Goal: Navigation & Orientation: Find specific page/section

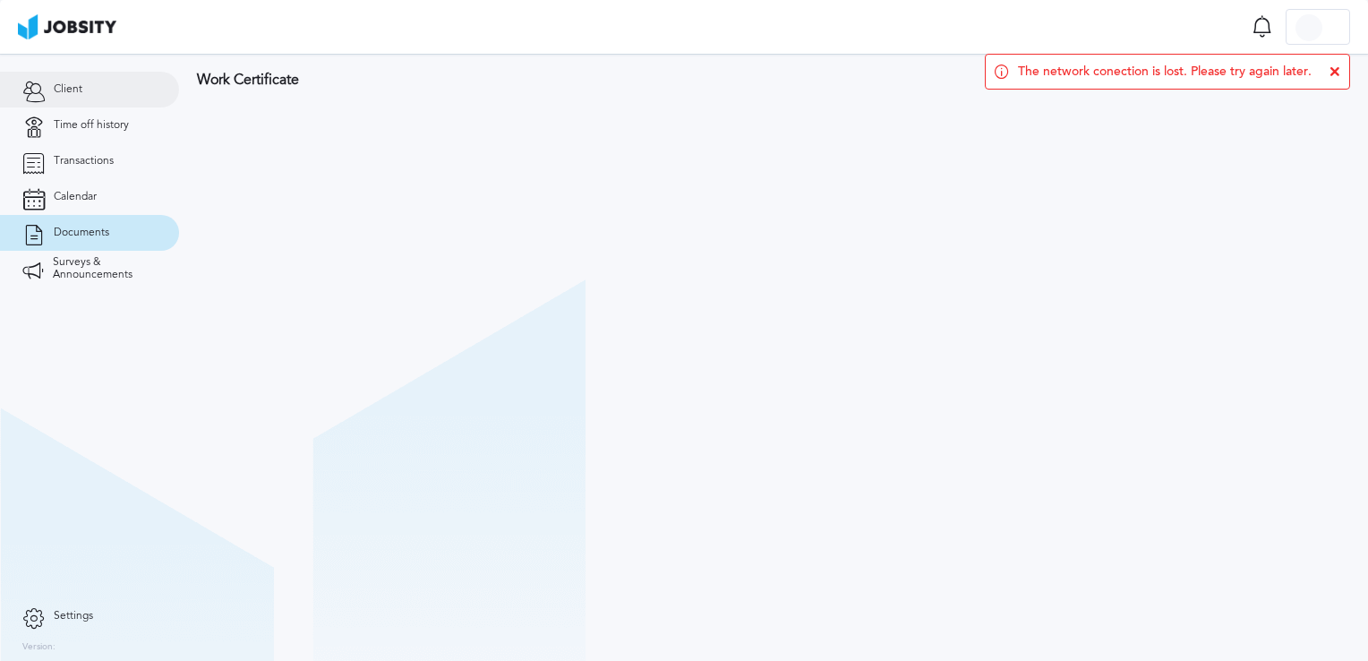
click at [68, 92] on span "Client" at bounding box center [68, 89] width 29 height 13
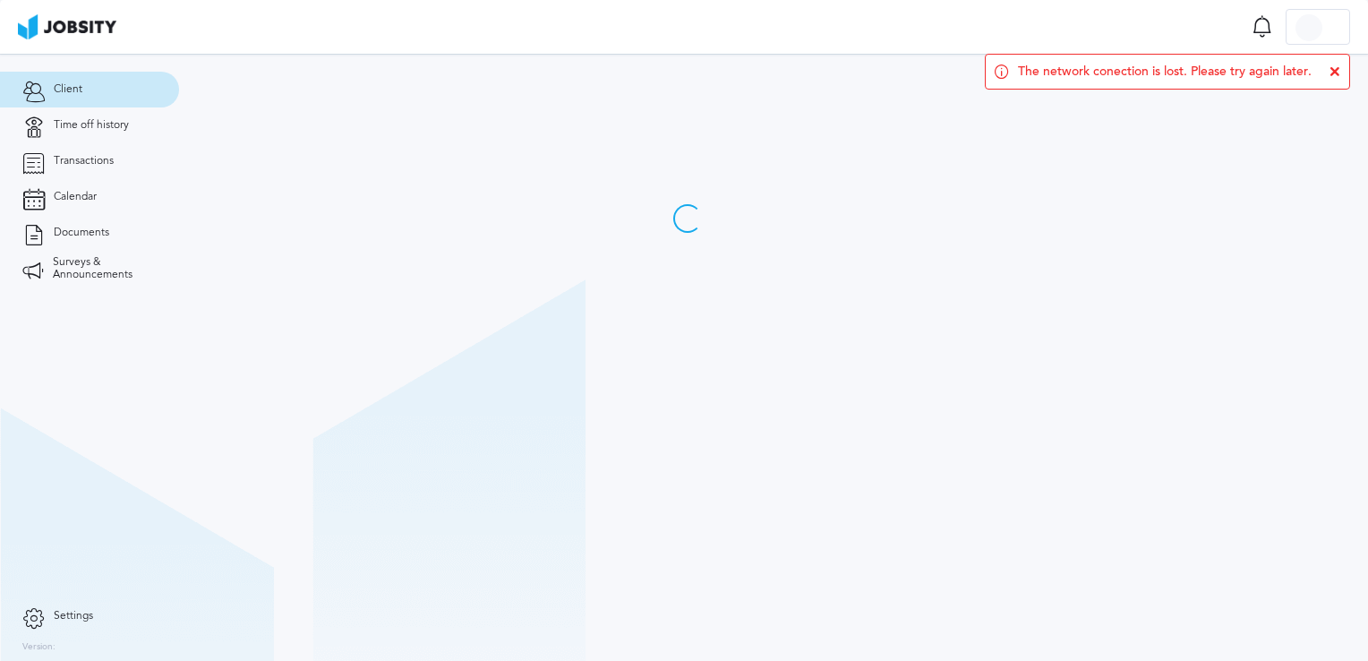
click at [1335, 68] on icon at bounding box center [1334, 71] width 11 height 11
click at [1328, 30] on div at bounding box center [1317, 28] width 63 height 36
click at [85, 237] on div "Log Out" at bounding box center [684, 330] width 1368 height 661
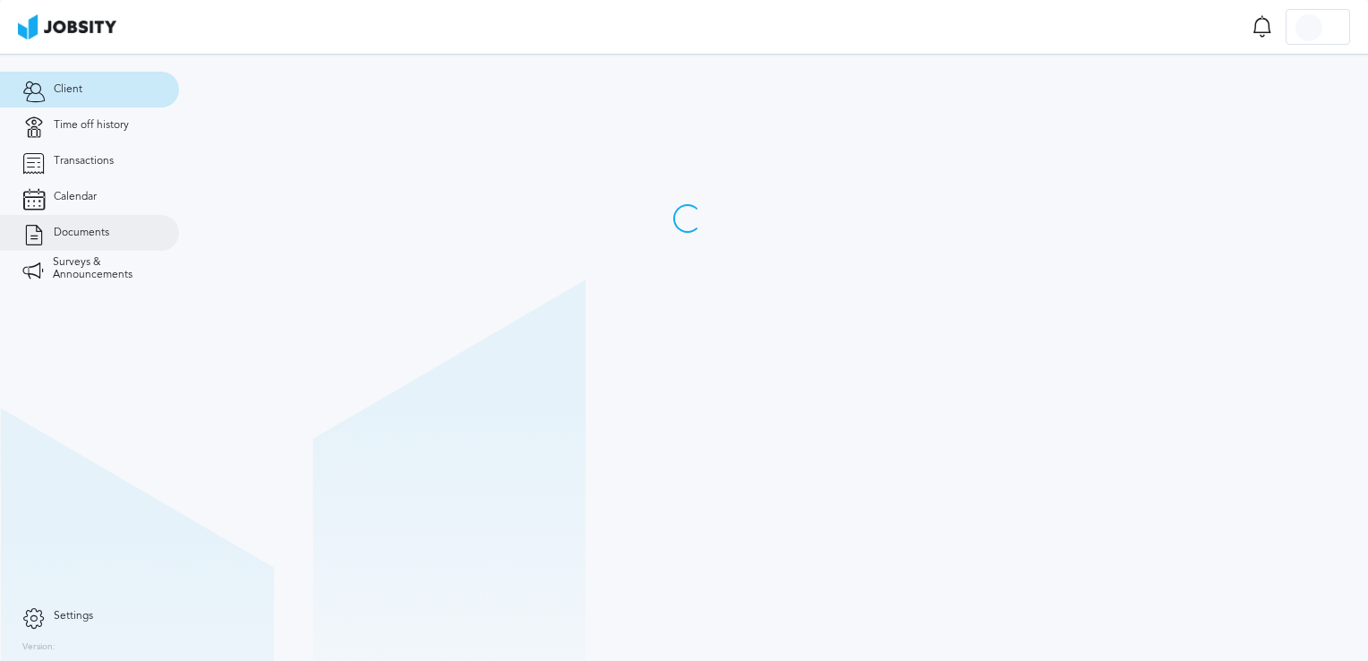
click at [86, 236] on span "Documents" at bounding box center [81, 232] width 55 height 13
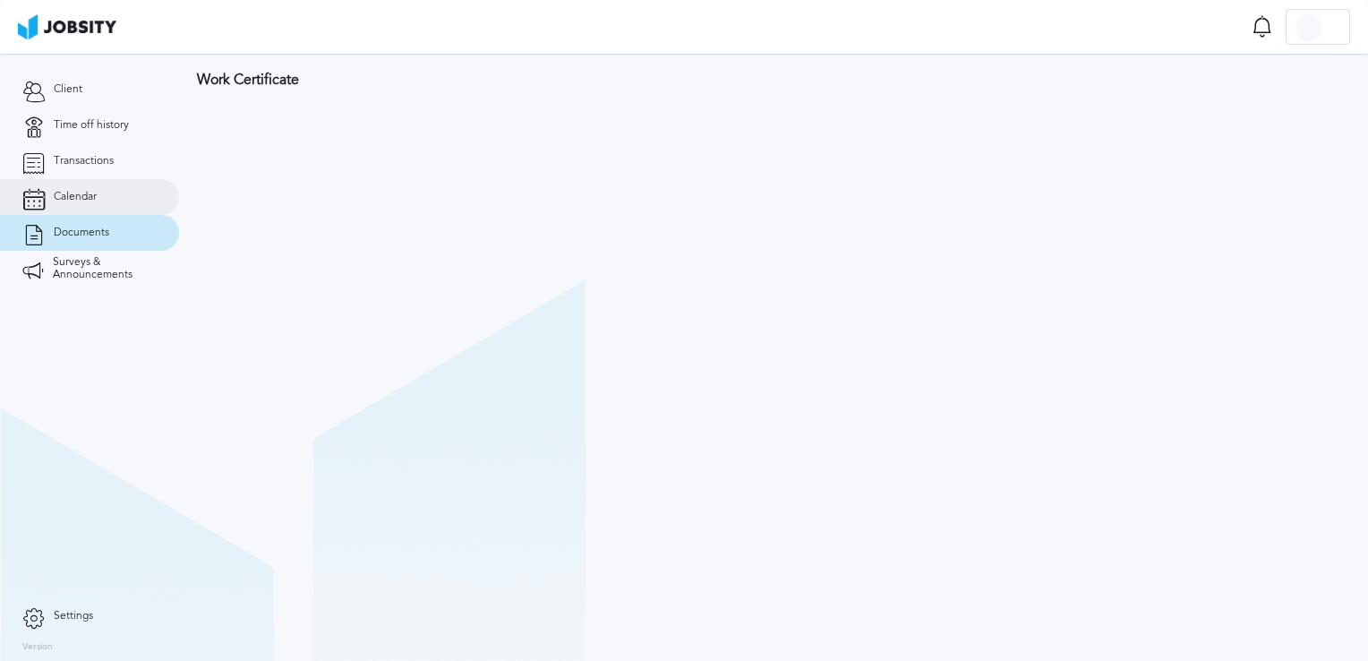
click at [93, 197] on span "Calendar" at bounding box center [75, 197] width 43 height 13
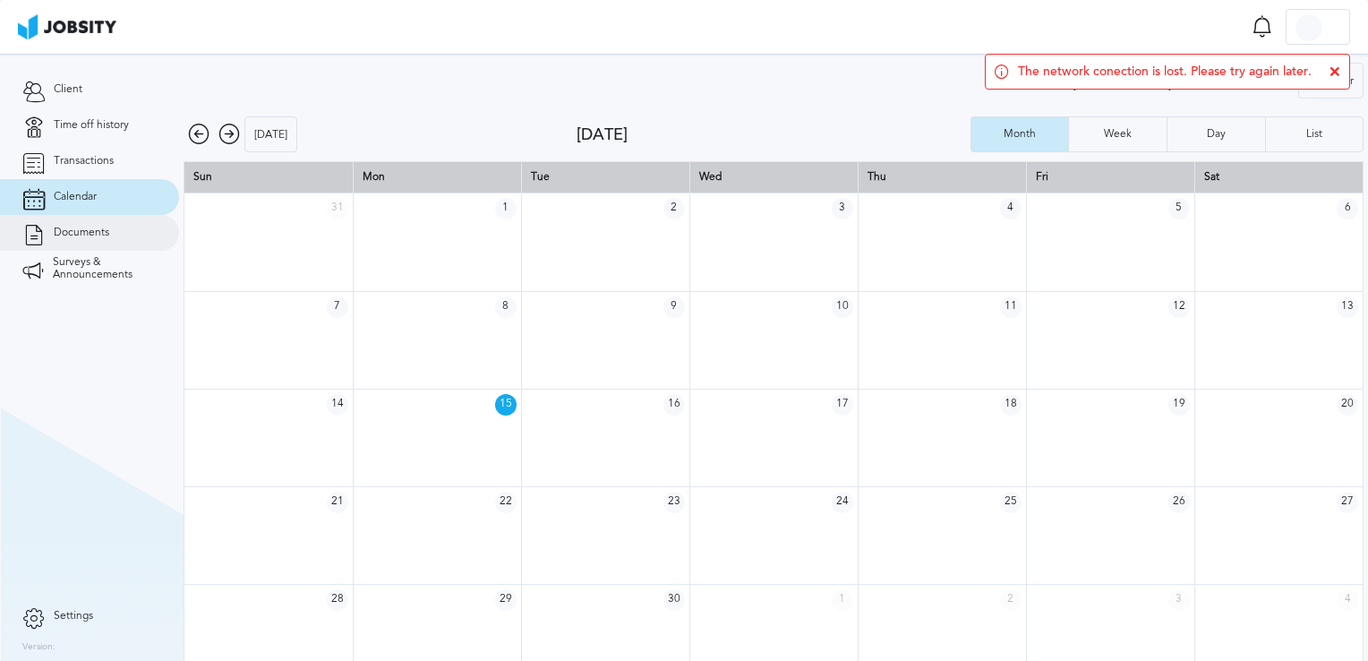
click at [75, 240] on link "Documents" at bounding box center [89, 233] width 179 height 36
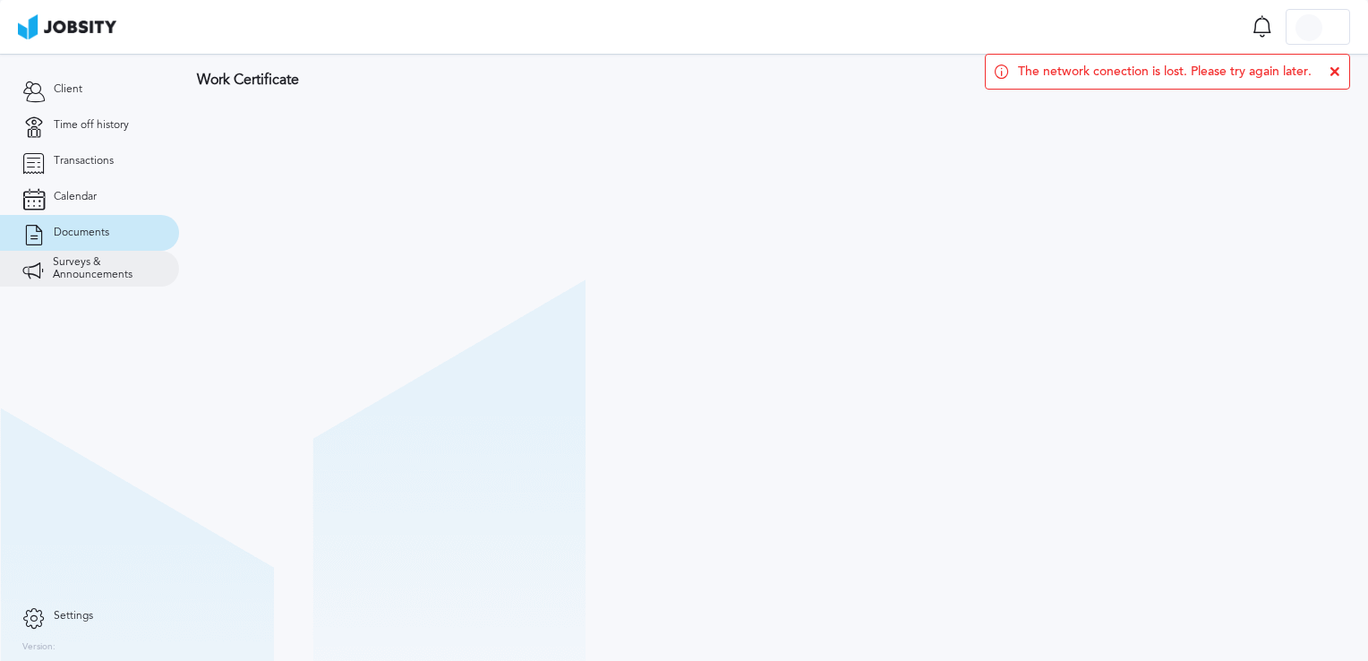
click at [39, 274] on icon at bounding box center [32, 268] width 21 height 16
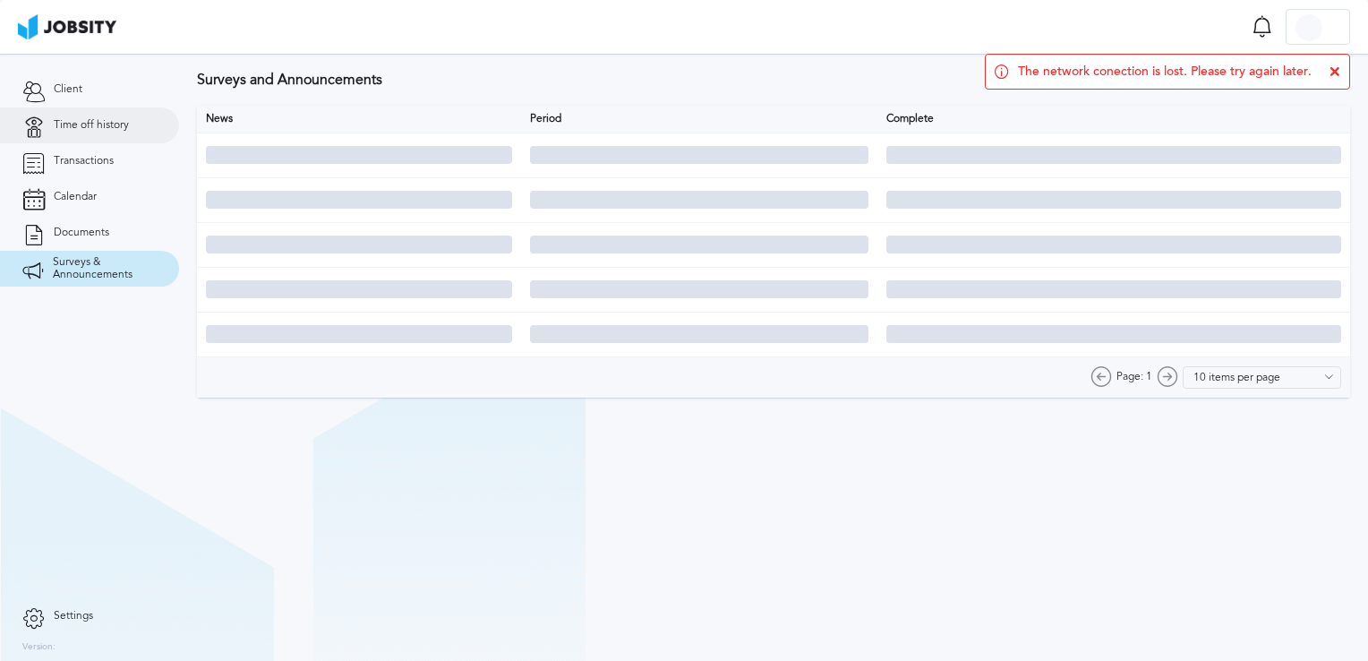
click at [97, 107] on link "Time off history" at bounding box center [89, 125] width 179 height 36
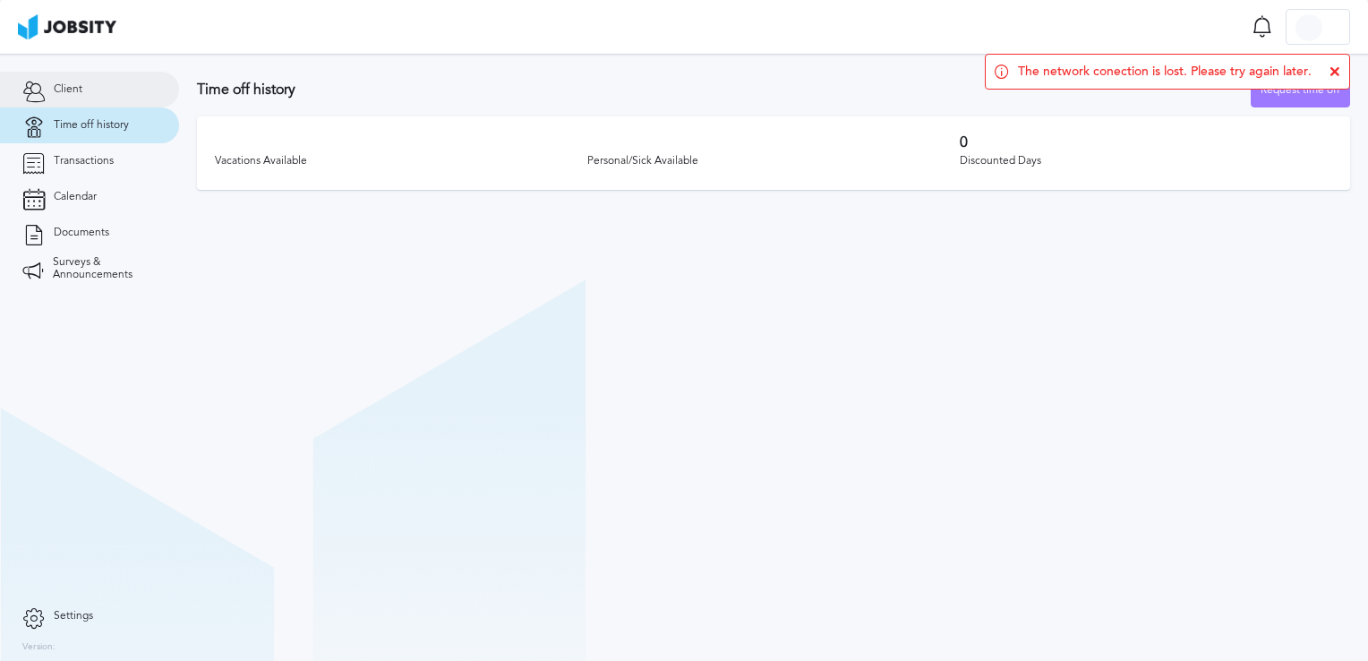
click at [98, 94] on link "Client" at bounding box center [89, 90] width 179 height 36
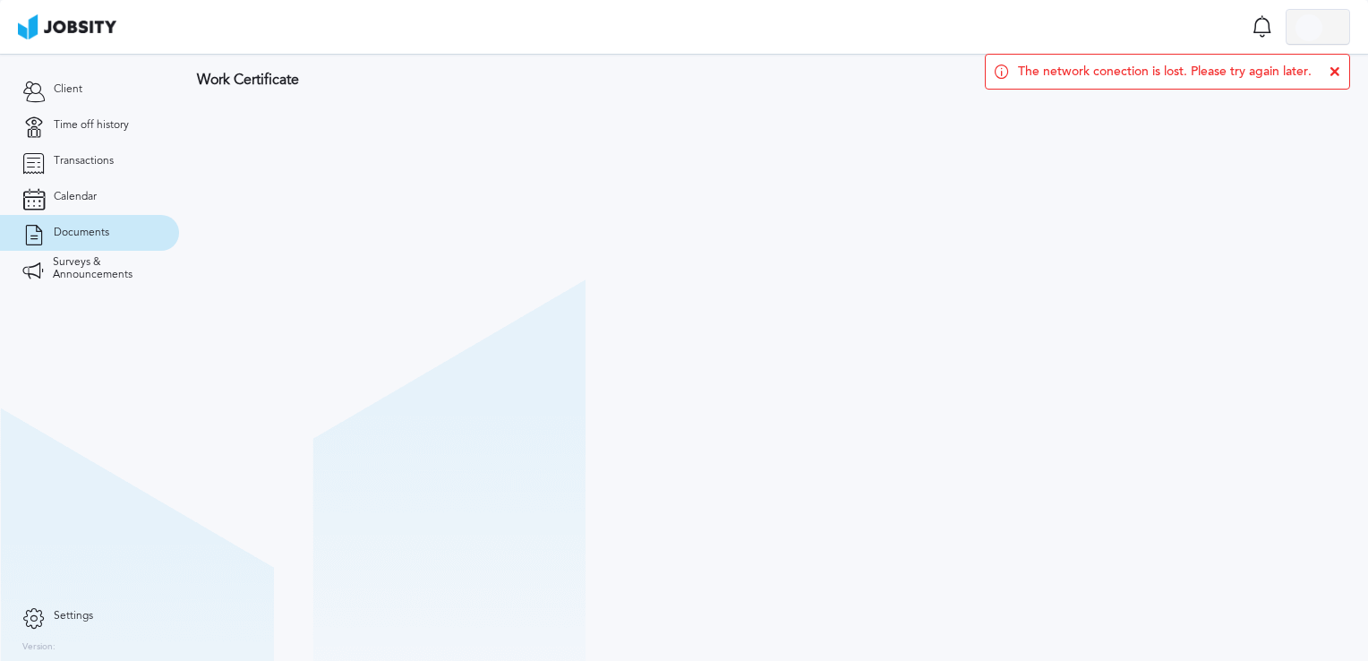
click at [1316, 27] on div at bounding box center [1308, 27] width 27 height 27
click at [1319, 34] on li "Log Out" at bounding box center [1317, 27] width 64 height 36
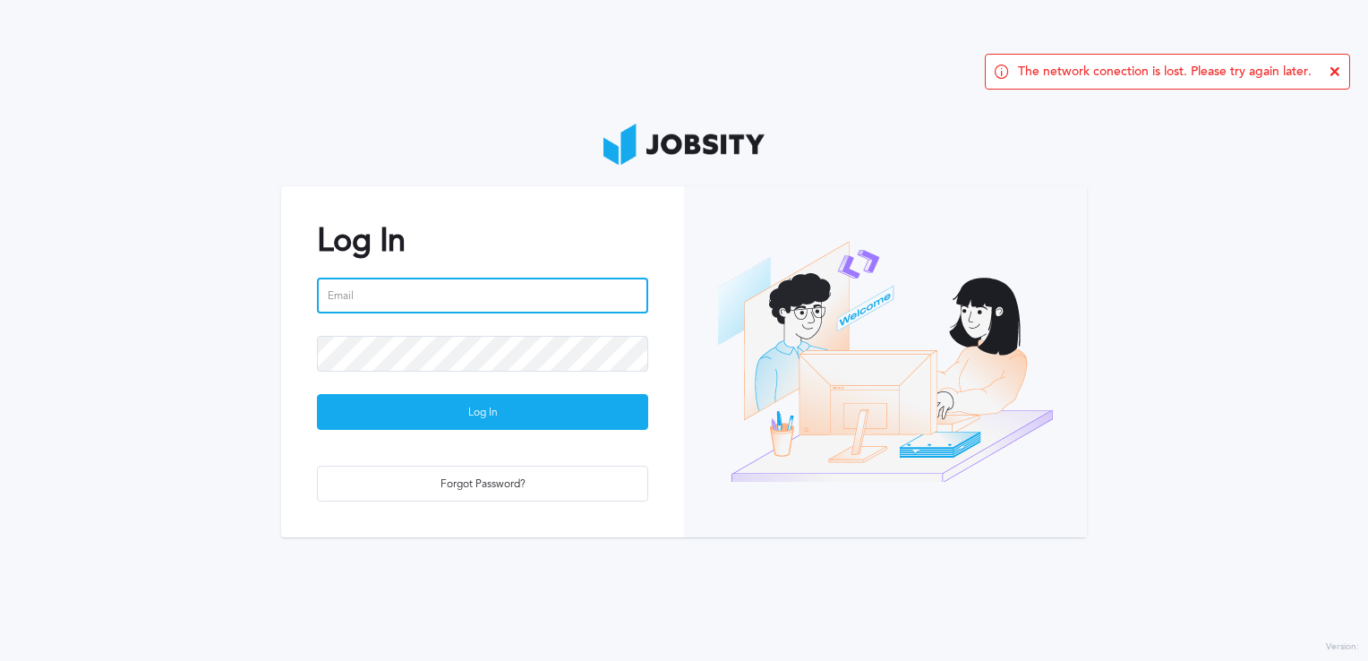
type input "telmo.bezerra@jobsity.com"
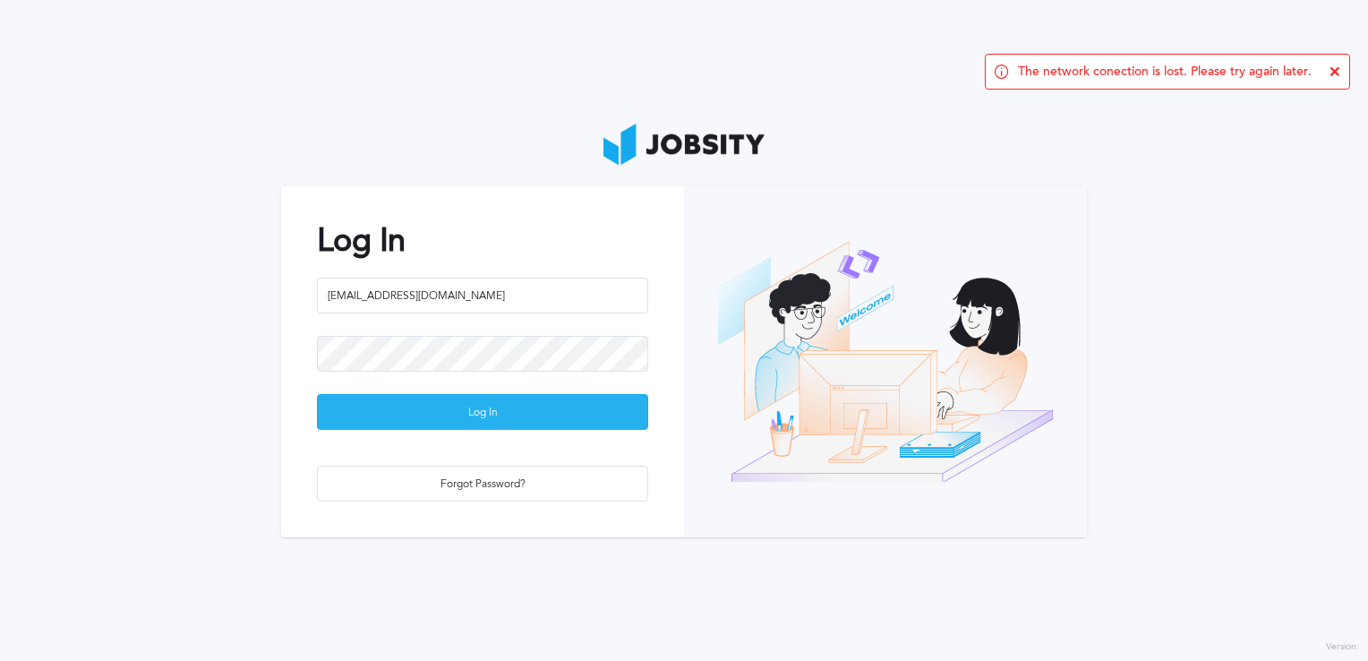
click at [410, 415] on div "Log In" at bounding box center [482, 413] width 329 height 36
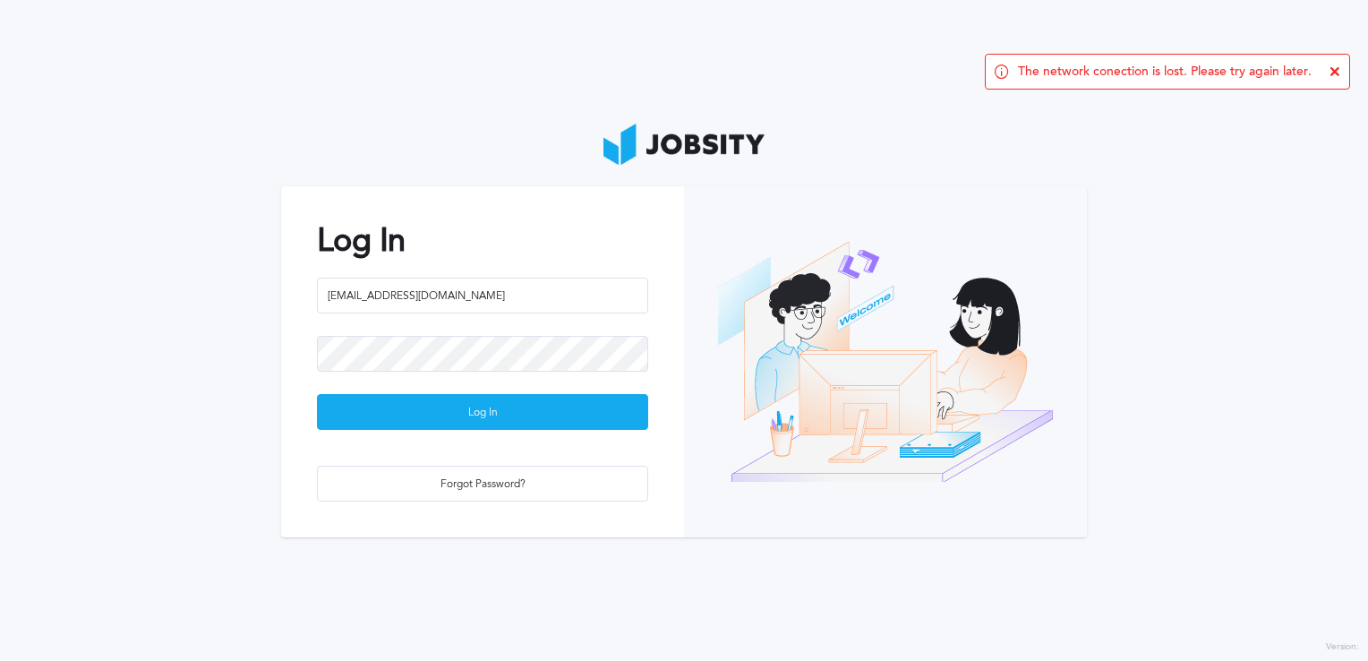
click at [1331, 73] on icon at bounding box center [1334, 71] width 11 height 11
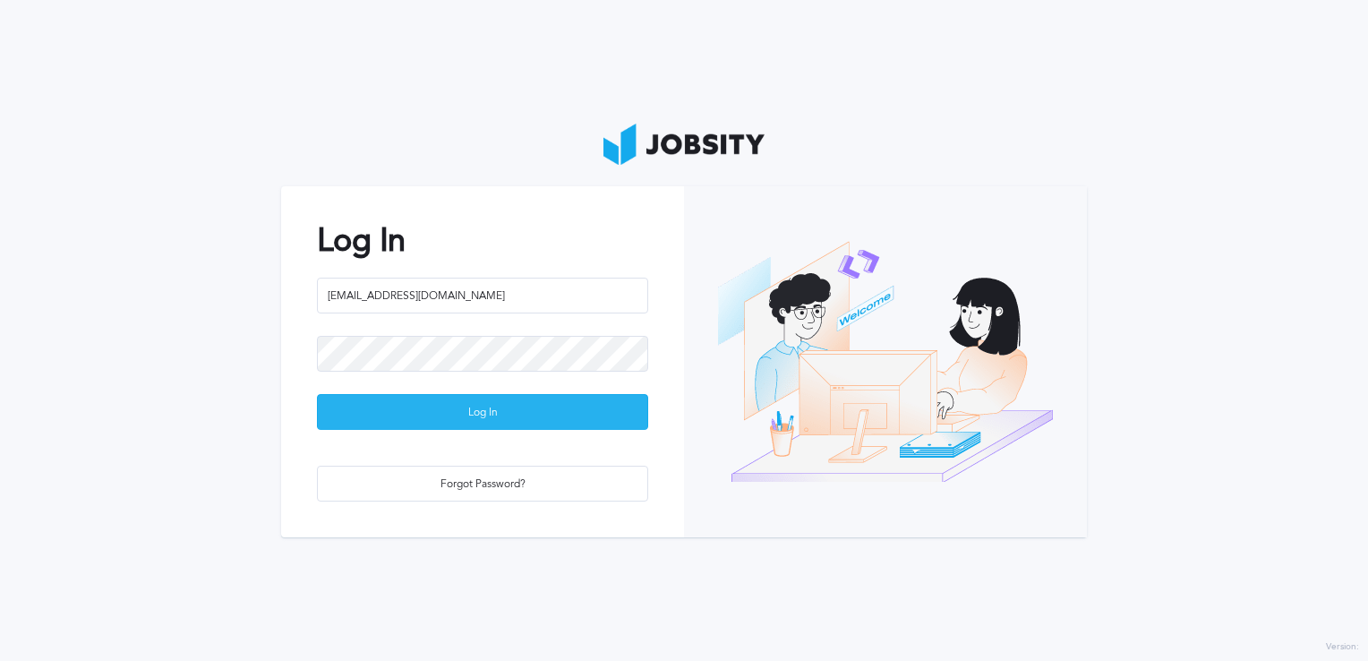
click at [568, 407] on div "Log In" at bounding box center [482, 413] width 329 height 36
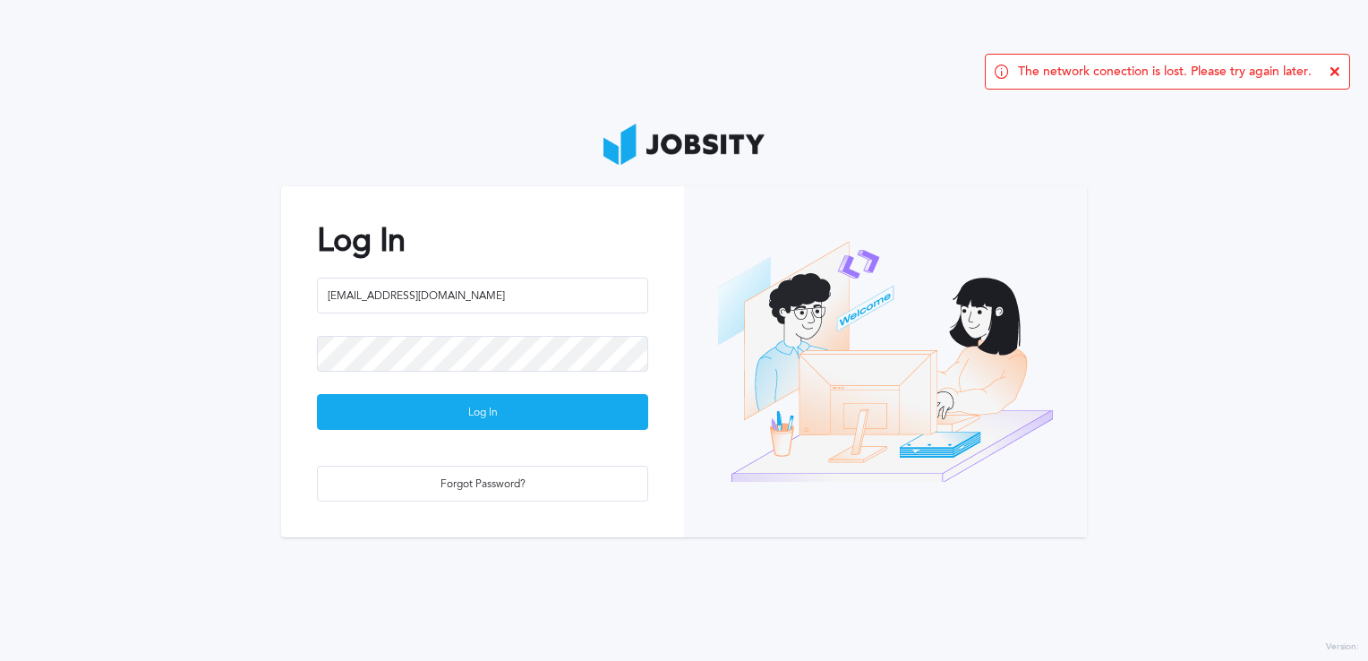
click at [1343, 74] on div "The network conection is lost. Please try again later." at bounding box center [1167, 72] width 365 height 36
click at [1334, 64] on div "The network conection is lost. Please try again later." at bounding box center [1167, 72] width 365 height 36
click at [1333, 71] on icon at bounding box center [1334, 71] width 11 height 11
